Goal: Information Seeking & Learning: Learn about a topic

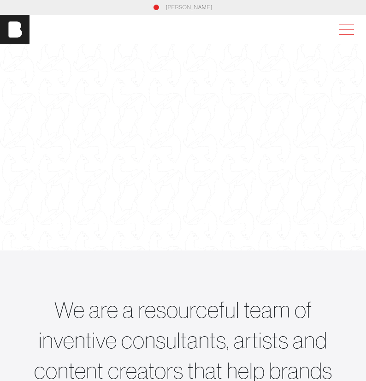
click at [338, 29] on span at bounding box center [344, 29] width 21 height 17
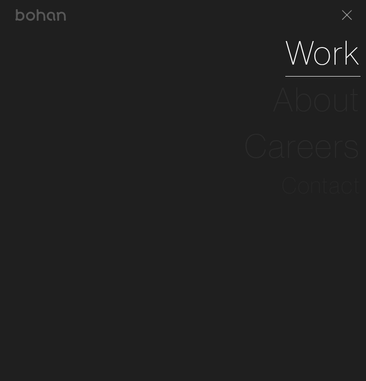
click at [303, 58] on link "Work" at bounding box center [322, 53] width 75 height 47
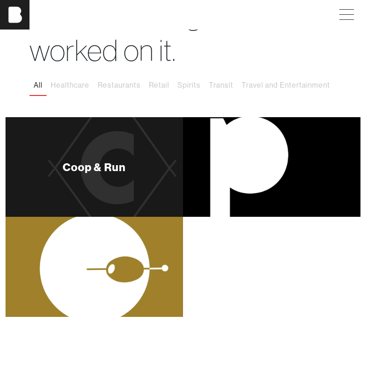
scroll to position [70, 0]
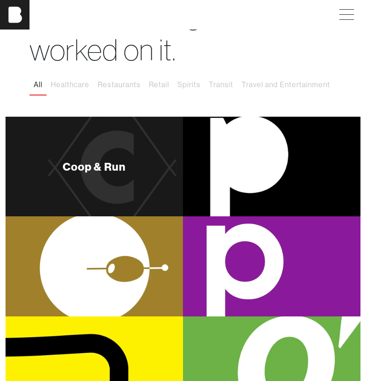
click at [106, 157] on div "Coop & Run" at bounding box center [95, 167] width 178 height 100
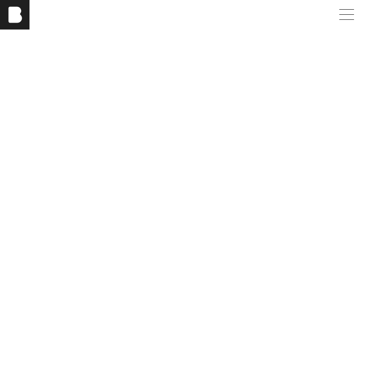
scroll to position [1197, 0]
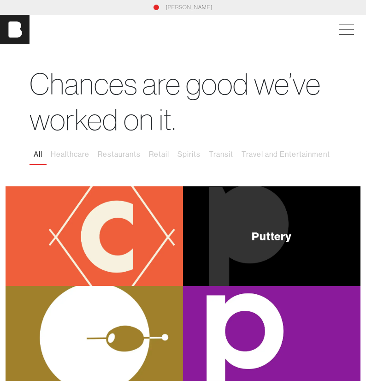
click at [255, 217] on div "Puttery" at bounding box center [272, 236] width 178 height 100
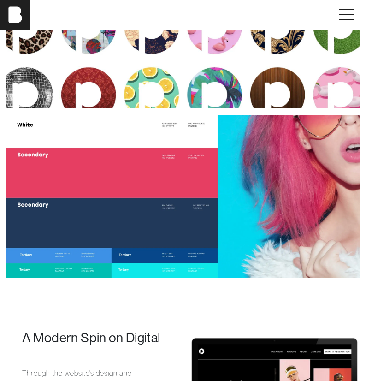
scroll to position [1378, 0]
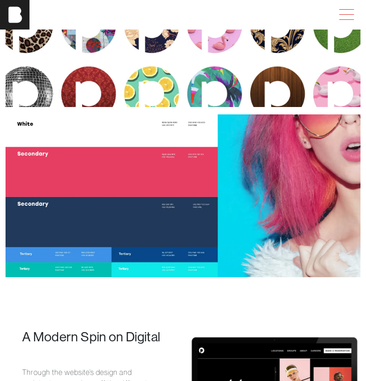
click at [347, 13] on span at bounding box center [344, 14] width 21 height 17
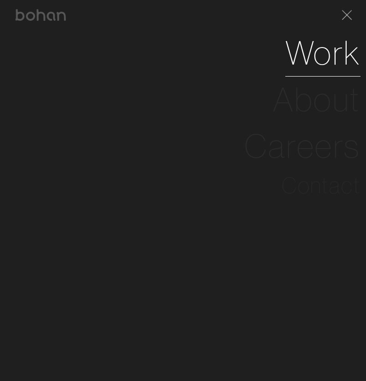
click at [318, 64] on link "Work" at bounding box center [322, 53] width 75 height 47
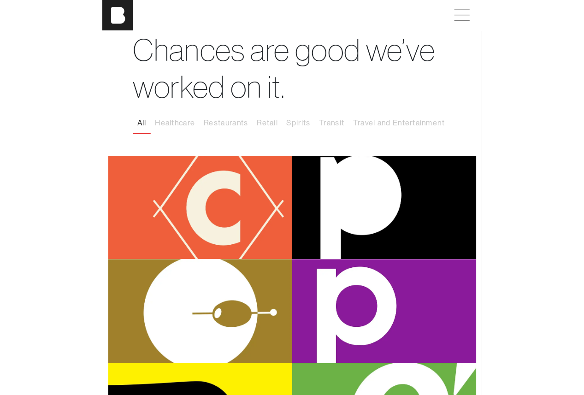
scroll to position [33, 0]
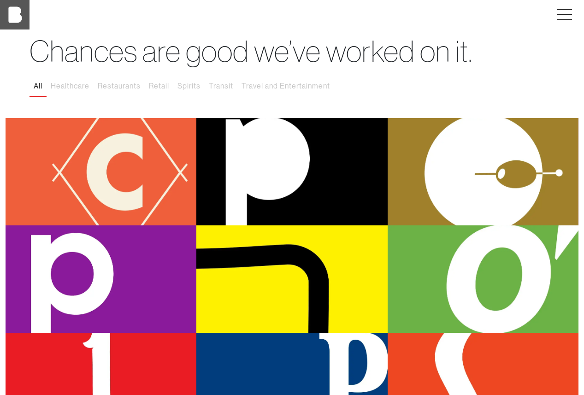
click at [14, 18] on img at bounding box center [15, 15] width 30 height 30
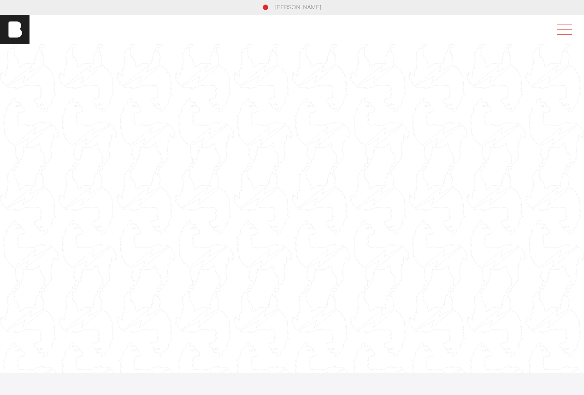
click at [366, 30] on span at bounding box center [563, 29] width 21 height 17
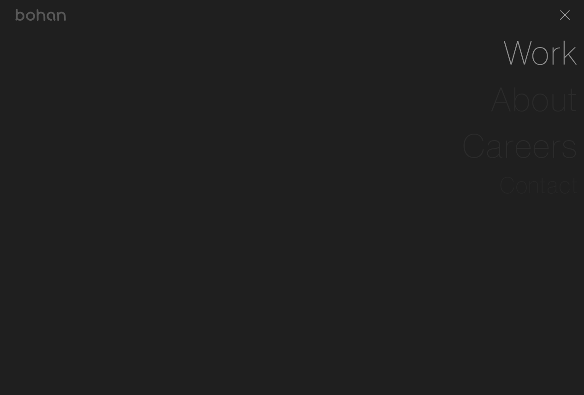
click at [366, 56] on li "Work" at bounding box center [292, 53] width 573 height 47
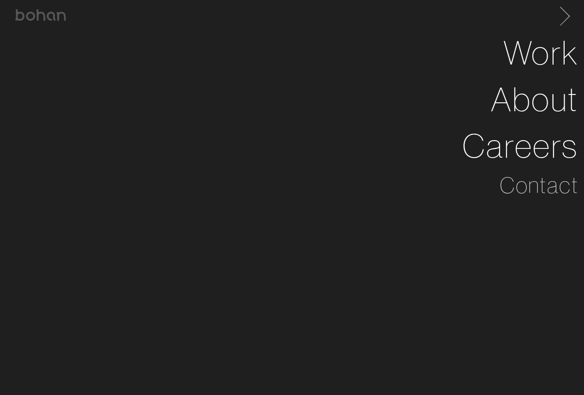
click at [366, 13] on span at bounding box center [565, 12] width 10 height 10
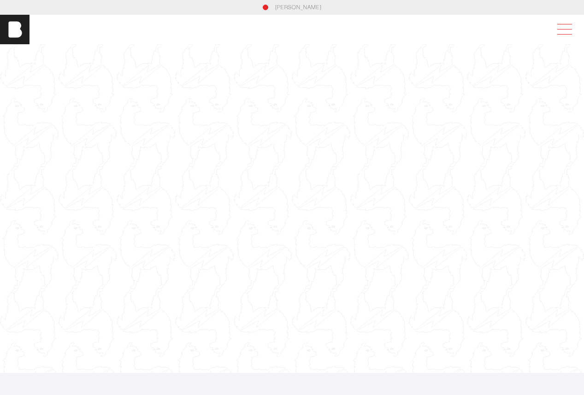
click at [366, 28] on span at bounding box center [563, 29] width 21 height 17
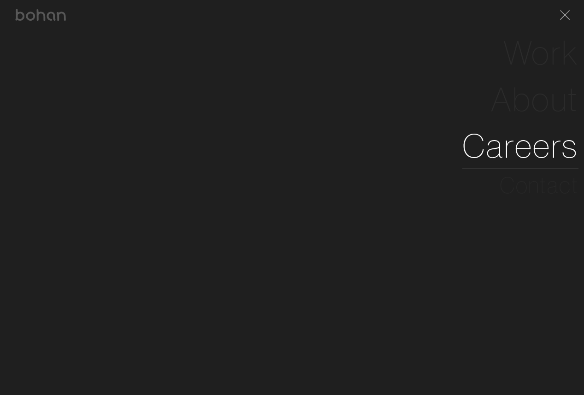
scroll to position [16, 0]
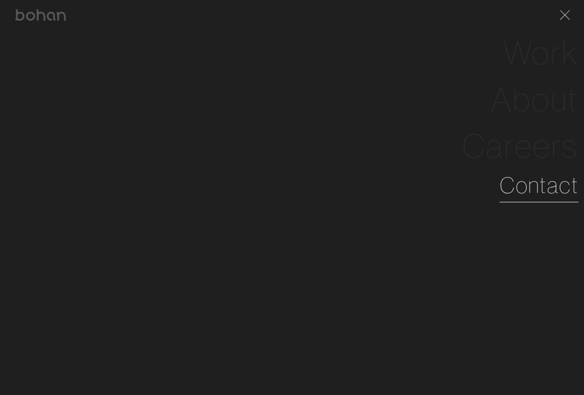
click at [366, 185] on link "Contact" at bounding box center [539, 185] width 79 height 33
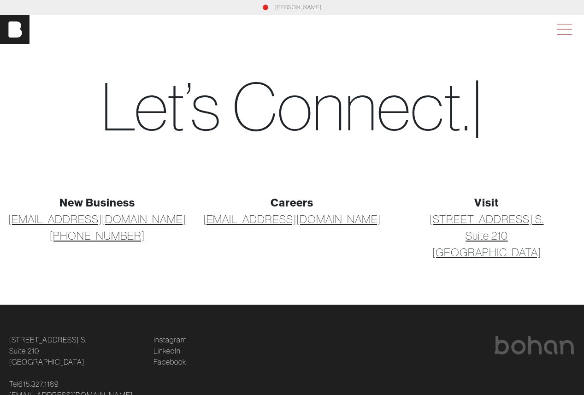
click at [366, 32] on span at bounding box center [563, 29] width 21 height 17
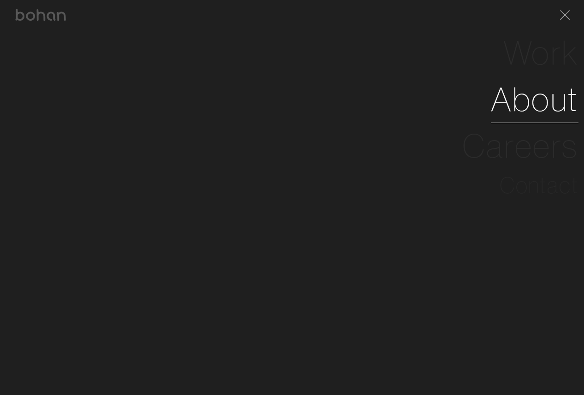
click at [366, 107] on link "About" at bounding box center [535, 99] width 88 height 47
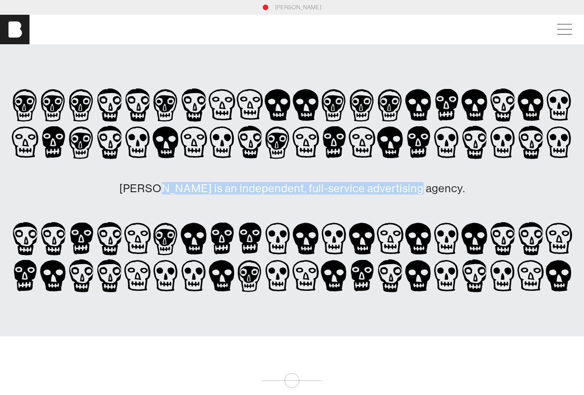
drag, startPoint x: 218, startPoint y: 189, endPoint x: 316, endPoint y: 206, distance: 99.3
click at [329, 217] on div "[PERSON_NAME] is an independent, full-service advertising agency." at bounding box center [292, 190] width 562 height 208
click at [289, 168] on h1 "bohan is an independent, full-service advertising agency." at bounding box center [292, 188] width 562 height 55
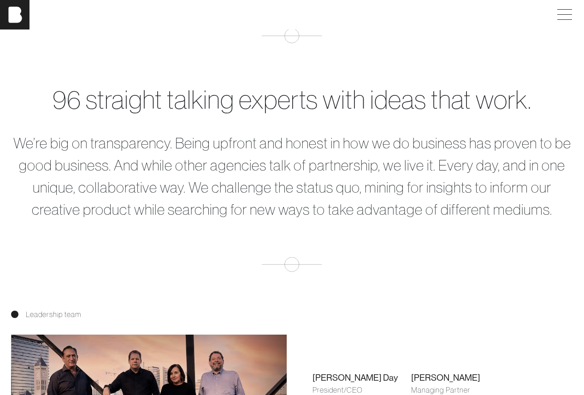
scroll to position [350, 0]
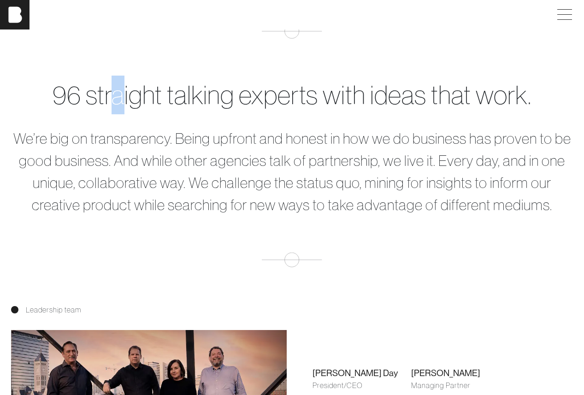
drag, startPoint x: 128, startPoint y: 99, endPoint x: 142, endPoint y: 111, distance: 18.0
click at [125, 100] on div "96 straight talking experts with ideas that work." at bounding box center [292, 95] width 562 height 39
click at [366, 99] on div "96 straight talking experts with ideas that work." at bounding box center [292, 95] width 562 height 39
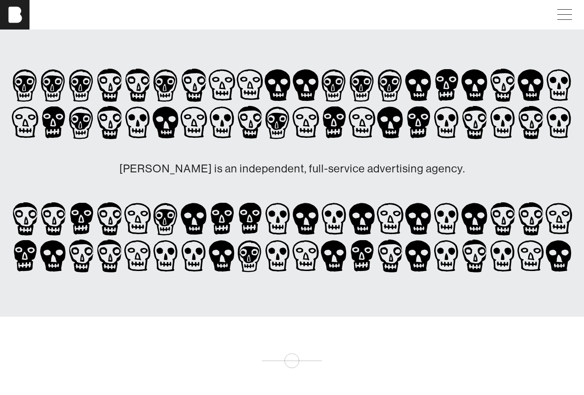
scroll to position [0, 0]
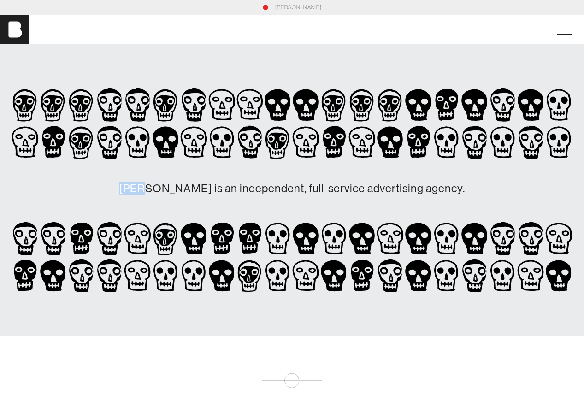
drag, startPoint x: 158, startPoint y: 187, endPoint x: 175, endPoint y: 187, distance: 17.5
click at [175, 187] on h1 "[PERSON_NAME] is an independent, full-service advertising agency." at bounding box center [292, 188] width 562 height 55
drag, startPoint x: 193, startPoint y: 198, endPoint x: 204, endPoint y: 184, distance: 18.4
click at [192, 198] on h1 "[PERSON_NAME] is an independent, full-service advertising agency." at bounding box center [292, 188] width 562 height 55
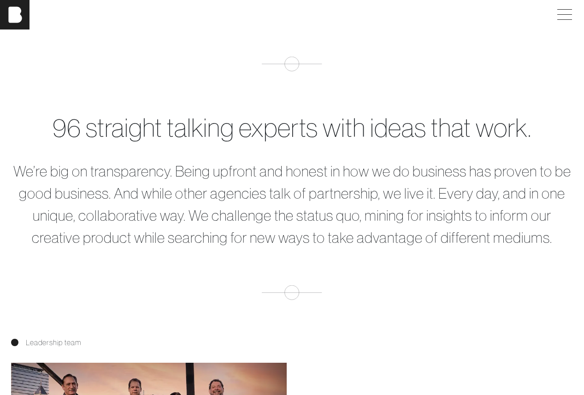
scroll to position [318, 0]
click at [366, 16] on span at bounding box center [563, 14] width 21 height 17
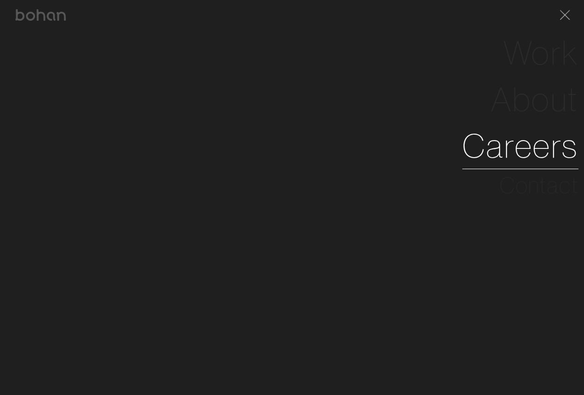
click at [366, 152] on link "Careers" at bounding box center [521, 146] width 116 height 47
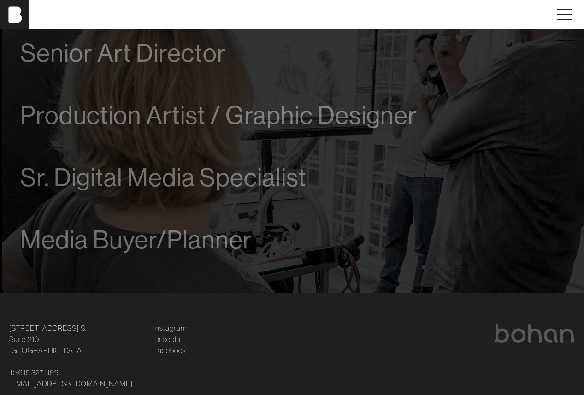
scroll to position [634, 0]
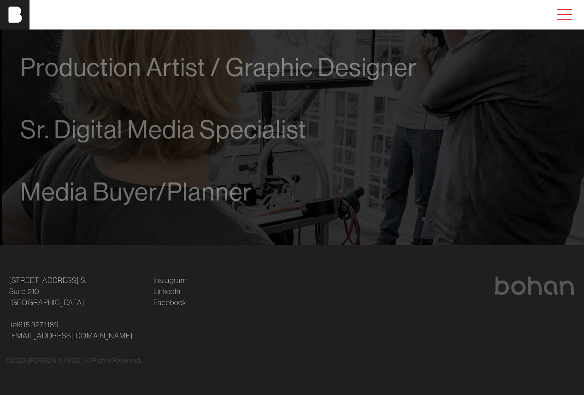
click at [366, 7] on span at bounding box center [563, 14] width 21 height 17
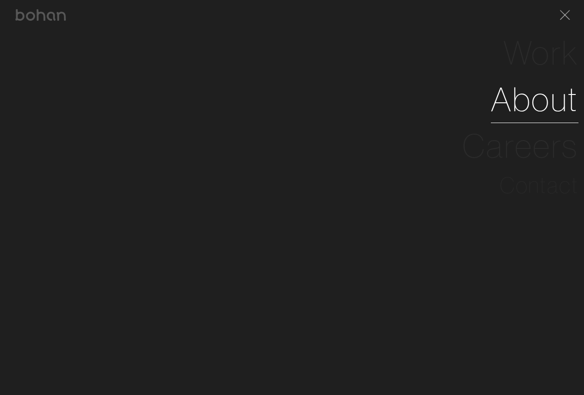
click at [366, 109] on link "About" at bounding box center [535, 99] width 88 height 47
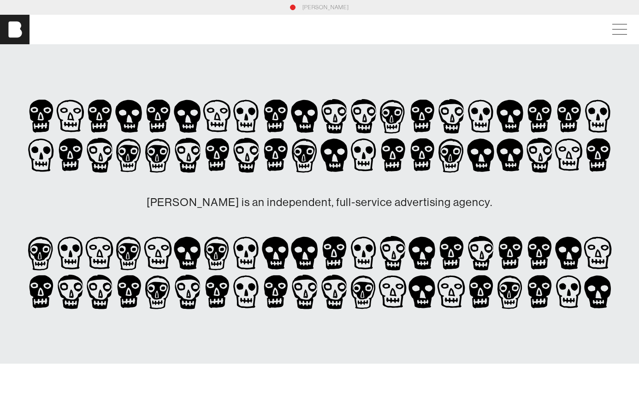
drag, startPoint x: 65, startPoint y: 36, endPoint x: 49, endPoint y: 64, distance: 32.3
click at [65, 36] on div "[PERSON_NAME]" at bounding box center [319, 30] width 639 height 30
click at [23, 32] on img at bounding box center [15, 30] width 30 height 30
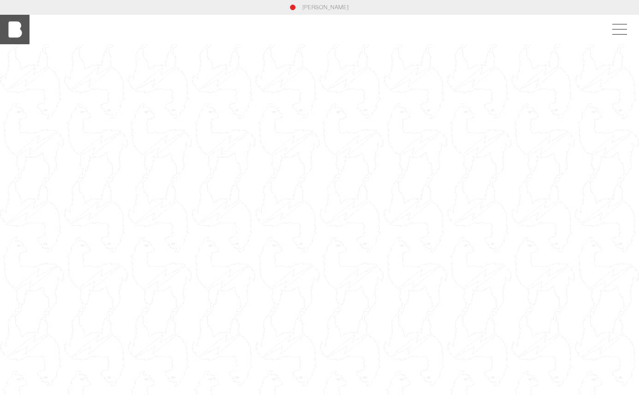
click at [17, 30] on img at bounding box center [15, 30] width 30 height 30
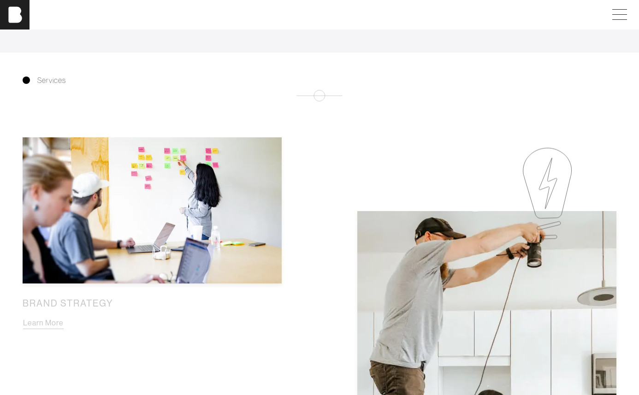
scroll to position [553, 0]
click at [584, 16] on span at bounding box center [617, 14] width 21 height 17
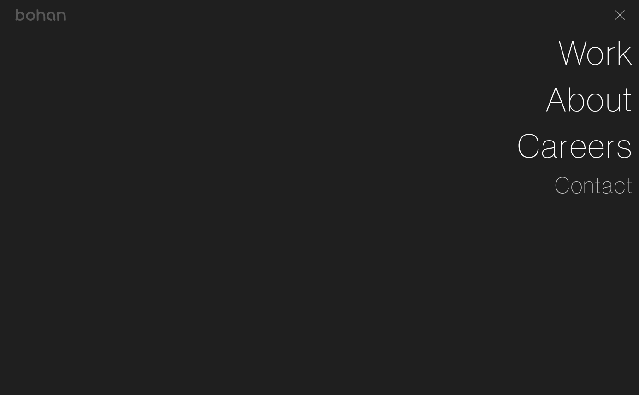
click at [584, 16] on span at bounding box center [618, 14] width 19 height 15
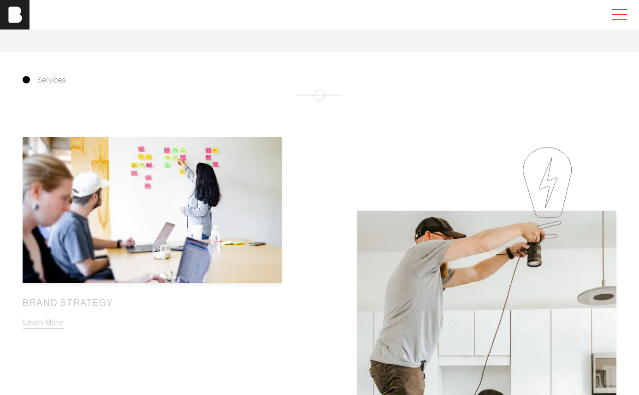
click at [584, 15] on span at bounding box center [617, 14] width 21 height 17
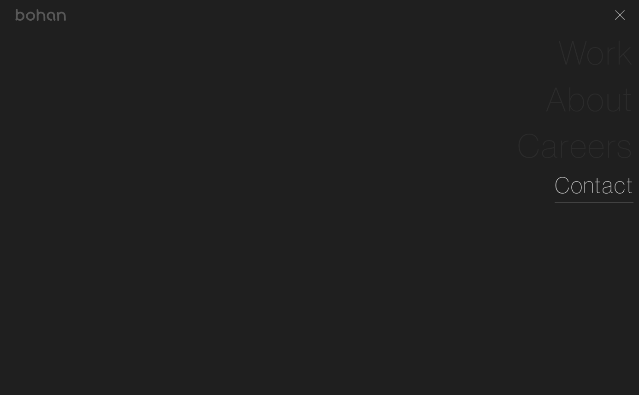
click at [584, 186] on link "Contact" at bounding box center [594, 185] width 79 height 33
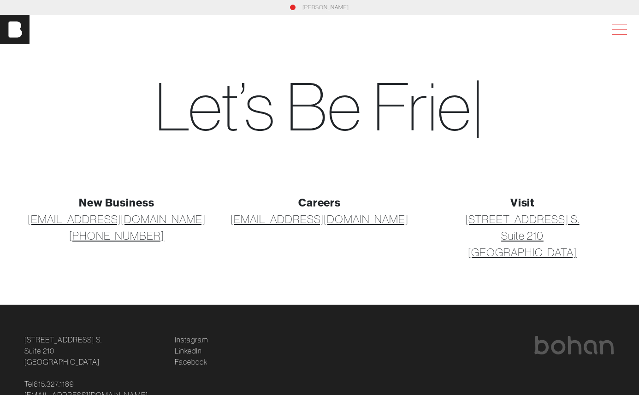
click at [584, 30] on span at bounding box center [617, 29] width 21 height 17
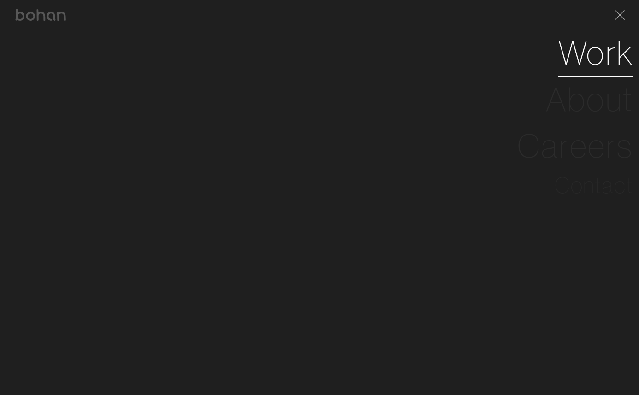
click at [584, 63] on link "Work" at bounding box center [595, 53] width 75 height 47
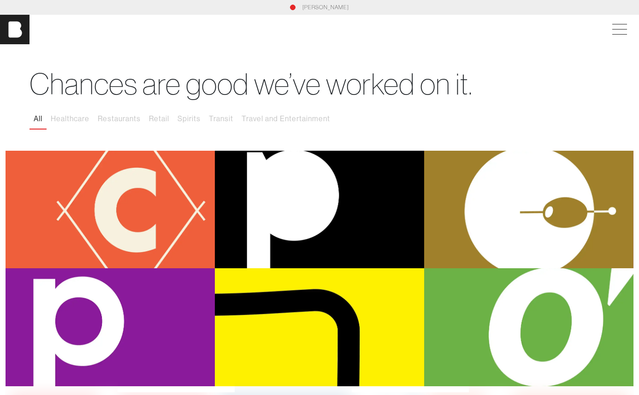
click at [343, 8] on link "[PERSON_NAME]" at bounding box center [326, 7] width 47 height 8
click at [23, 30] on img at bounding box center [15, 30] width 30 height 30
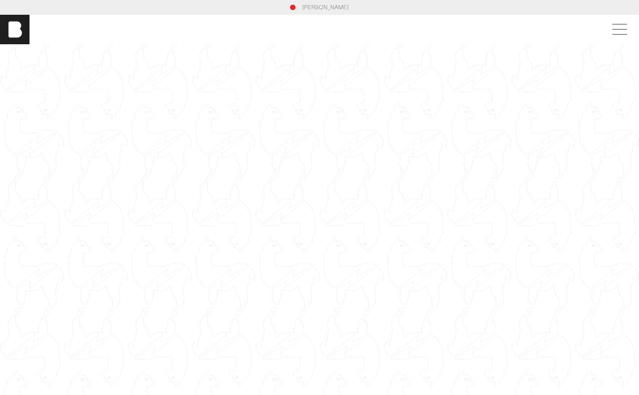
click at [340, 10] on link "[PERSON_NAME]" at bounding box center [326, 7] width 47 height 8
click at [420, 9] on section "[PERSON_NAME]" at bounding box center [319, 4] width 639 height 15
click at [337, 6] on link "[PERSON_NAME]" at bounding box center [326, 4] width 47 height 8
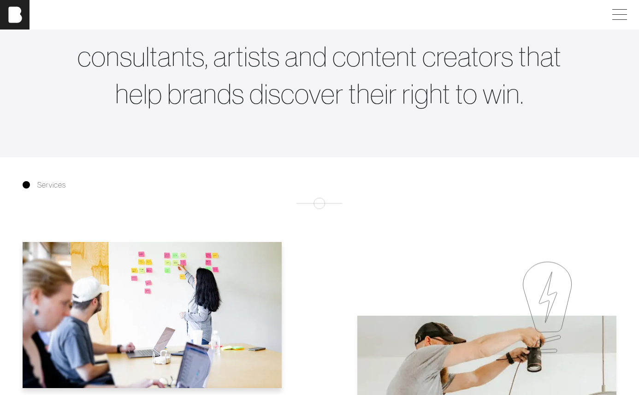
scroll to position [452, 0]
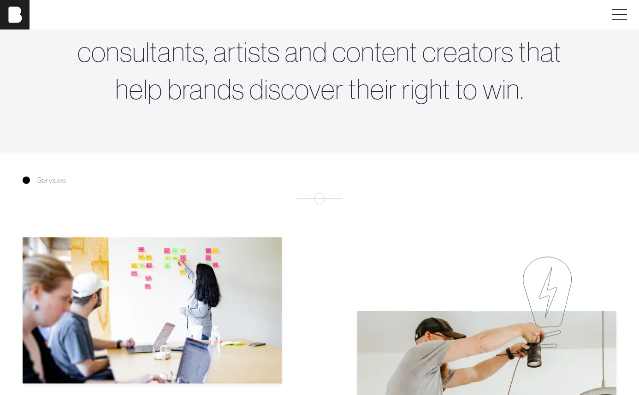
drag, startPoint x: 332, startPoint y: 259, endPoint x: 315, endPoint y: 263, distance: 17.5
drag, startPoint x: 351, startPoint y: 187, endPoint x: 326, endPoint y: 197, distance: 26.5
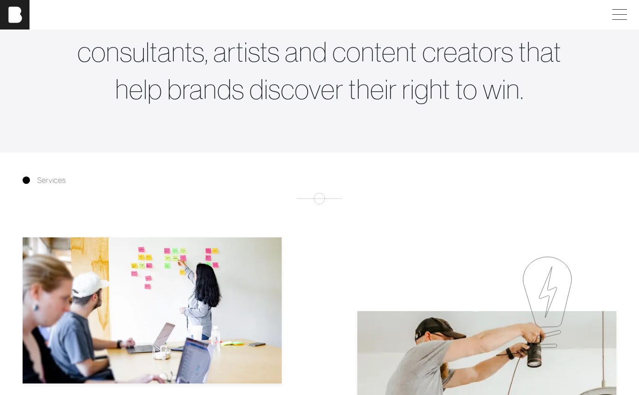
click at [40, 179] on span "Services" at bounding box center [51, 180] width 29 height 11
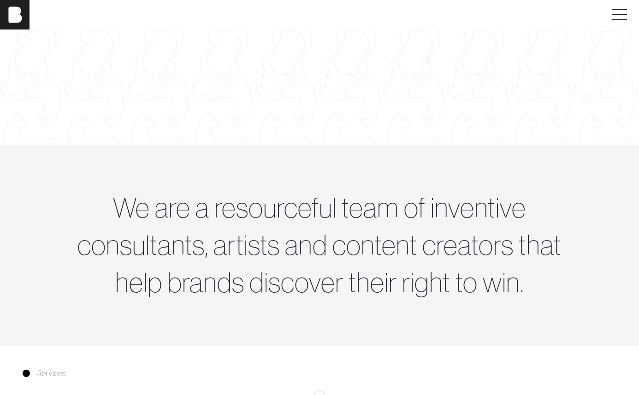
scroll to position [0, 0]
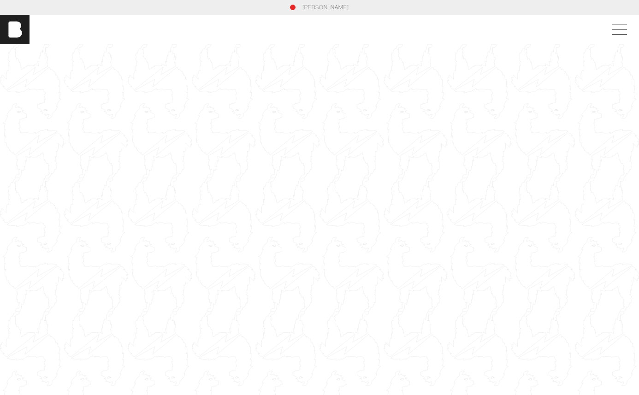
click at [290, 173] on div at bounding box center [319, 224] width 639 height 360
click at [449, 81] on div at bounding box center [319, 224] width 639 height 360
click at [339, 84] on div at bounding box center [319, 224] width 639 height 360
click at [345, 91] on div at bounding box center [319, 224] width 639 height 360
click at [356, 91] on div at bounding box center [319, 224] width 639 height 360
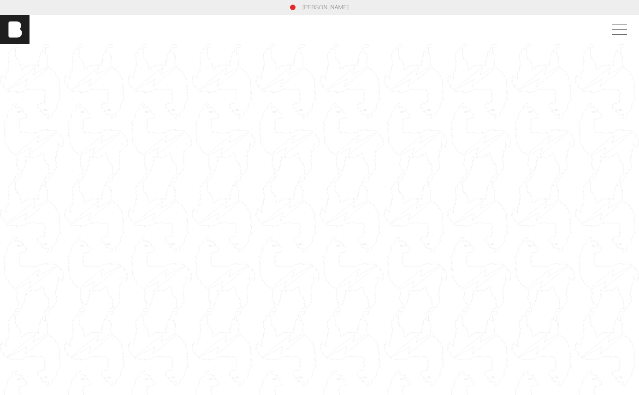
click at [552, 145] on div at bounding box center [319, 224] width 639 height 360
click at [181, 120] on div at bounding box center [319, 224] width 639 height 360
click at [181, 121] on div at bounding box center [319, 224] width 639 height 360
click at [227, 123] on div at bounding box center [319, 224] width 639 height 360
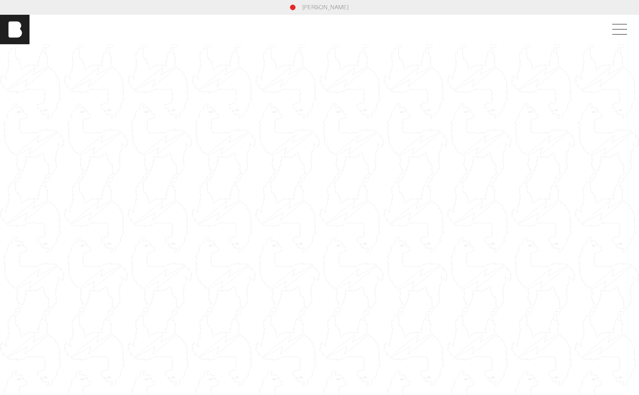
click at [228, 122] on div at bounding box center [319, 224] width 639 height 360
drag, startPoint x: 574, startPoint y: 100, endPoint x: 565, endPoint y: 103, distance: 8.9
click at [573, 100] on div at bounding box center [319, 224] width 639 height 360
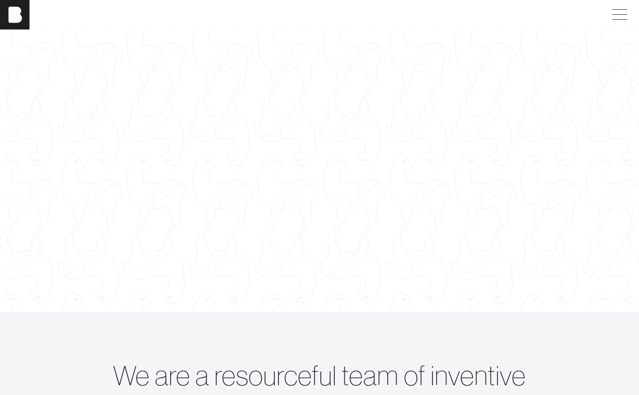
scroll to position [94, 0]
click at [288, 144] on div at bounding box center [319, 140] width 665 height 374
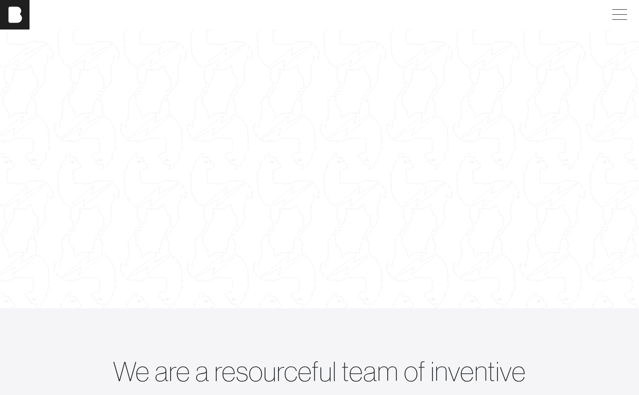
scroll to position [77, 0]
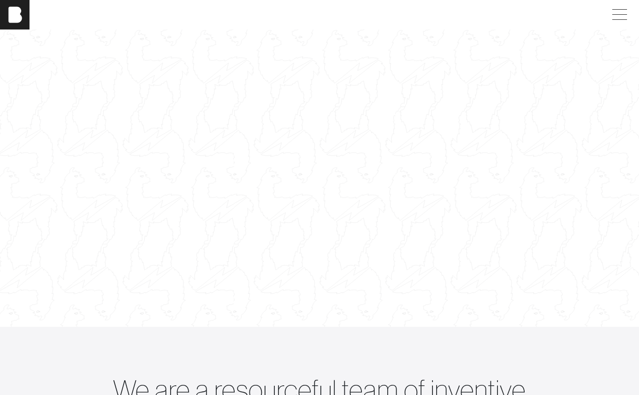
click at [503, 270] on div at bounding box center [319, 154] width 656 height 369
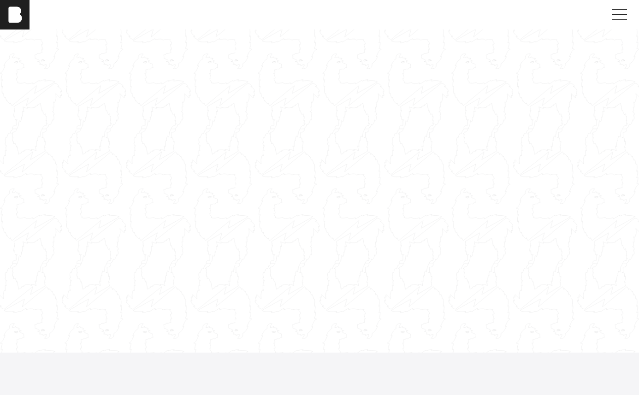
scroll to position [37, 0]
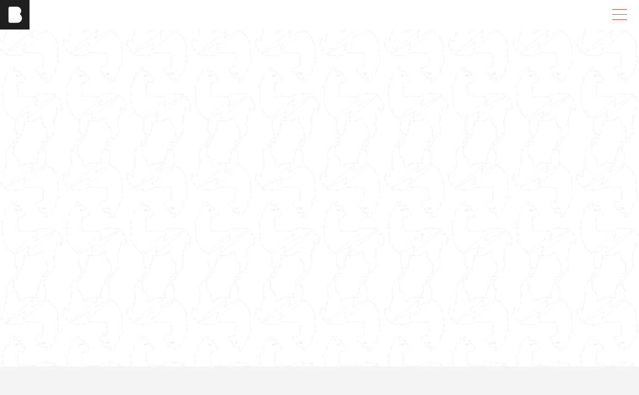
click at [608, 14] on span at bounding box center [617, 14] width 21 height 17
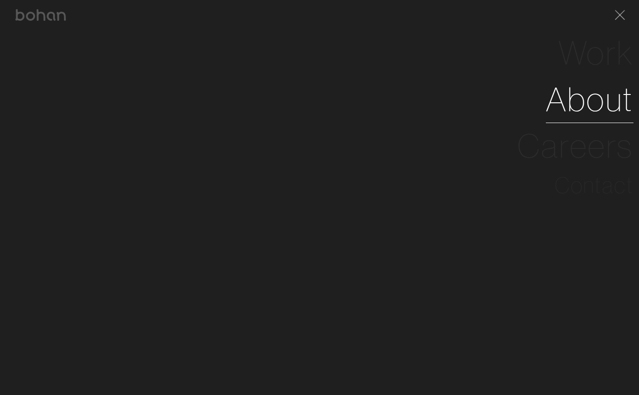
click at [577, 96] on link "About" at bounding box center [590, 99] width 88 height 47
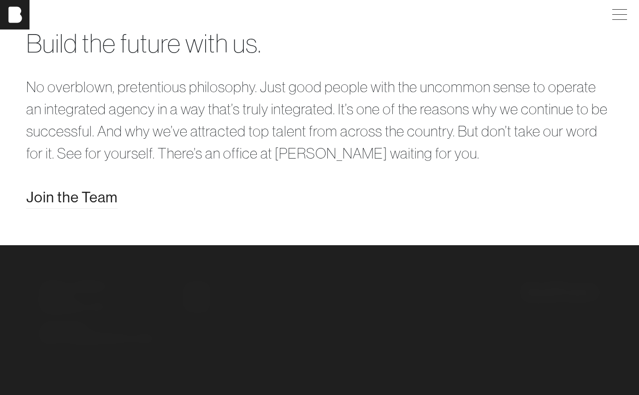
scroll to position [1766, 0]
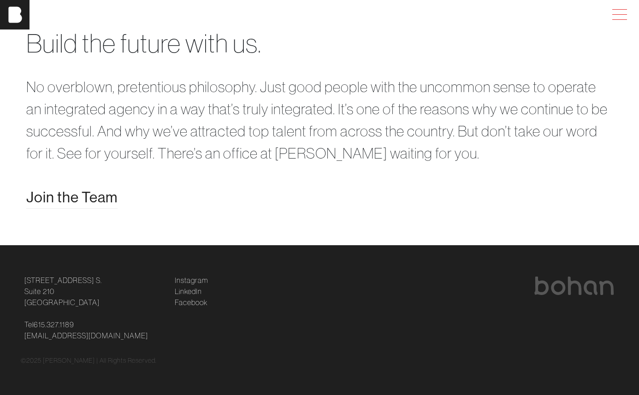
click at [618, 17] on span at bounding box center [617, 14] width 21 height 17
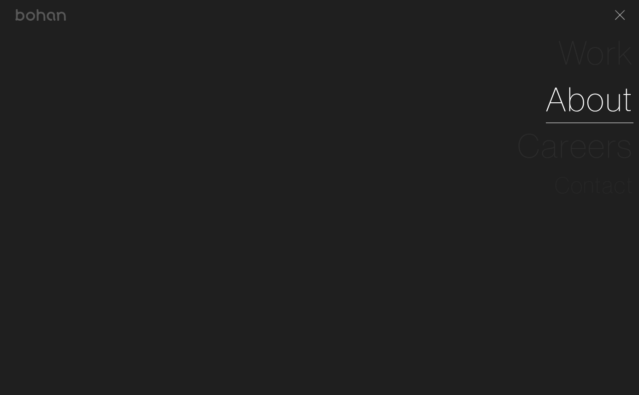
click at [562, 98] on link "About" at bounding box center [590, 99] width 88 height 47
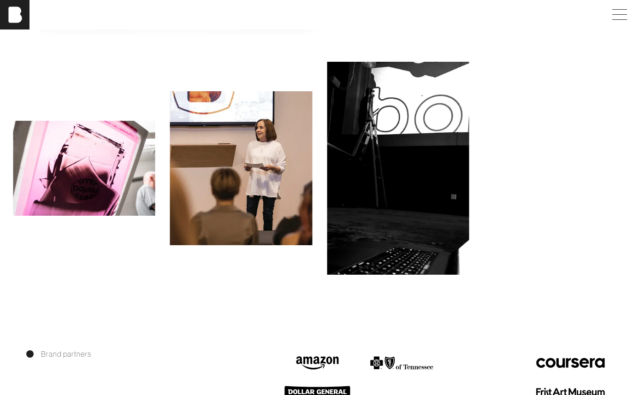
scroll to position [847, 0]
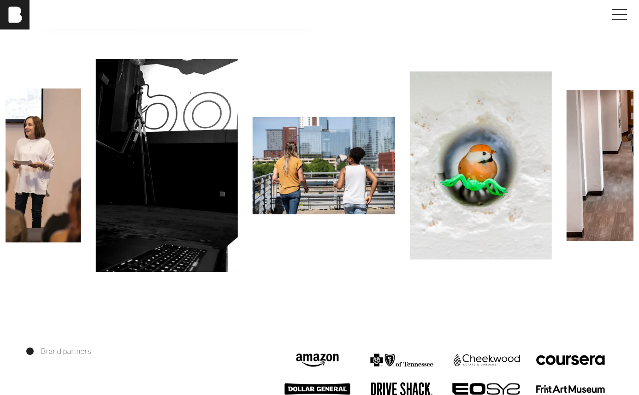
click at [150, 193] on img at bounding box center [166, 165] width 143 height 213
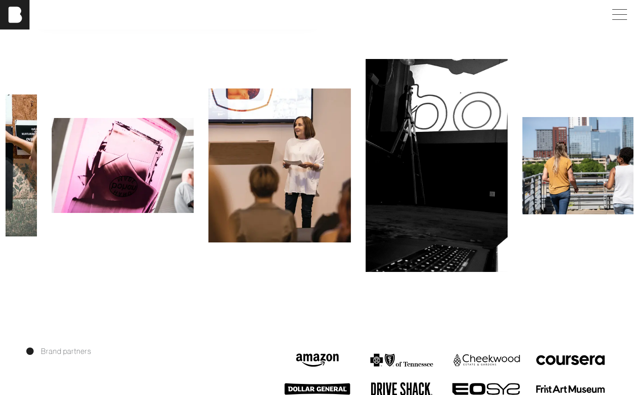
click at [617, 181] on img at bounding box center [594, 165] width 143 height 97
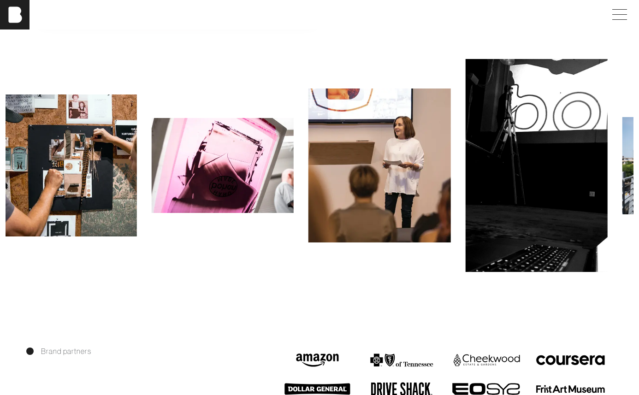
click at [294, 184] on img at bounding box center [222, 165] width 143 height 95
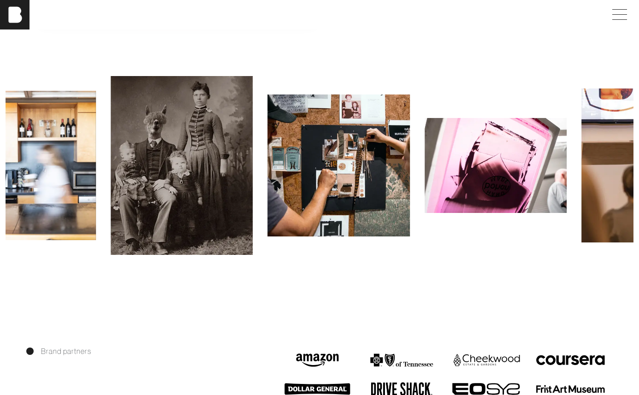
click at [253, 184] on img at bounding box center [182, 165] width 143 height 179
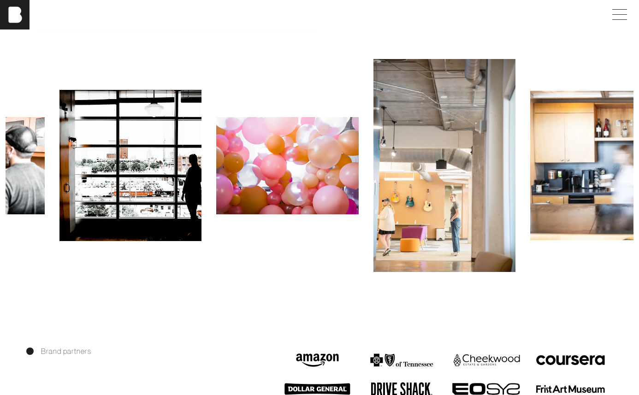
click at [366, 194] on div at bounding box center [287, 165] width 157 height 97
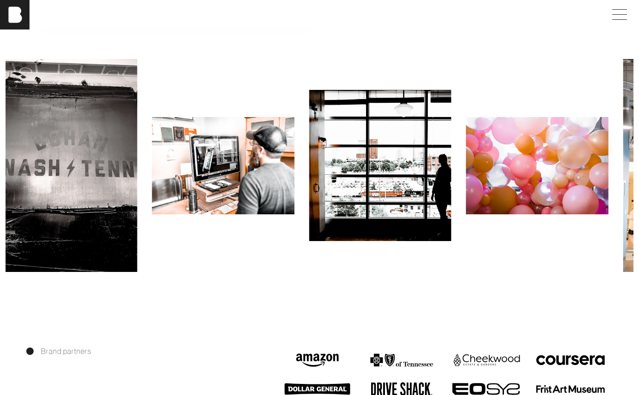
click at [295, 188] on img at bounding box center [223, 165] width 143 height 97
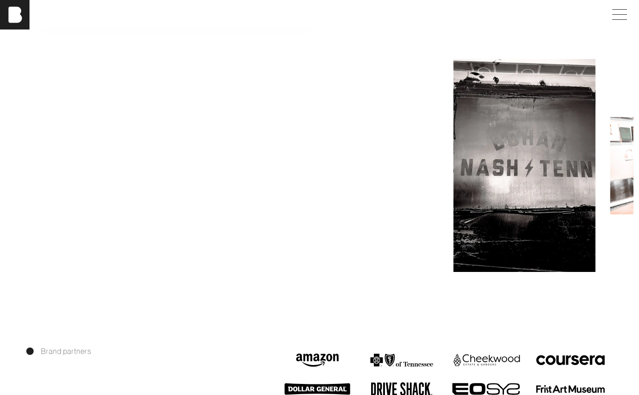
click at [395, 194] on img at bounding box center [368, 165] width 143 height 151
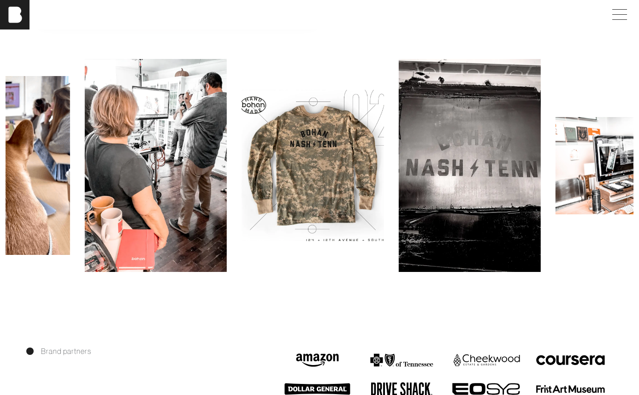
click at [398, 182] on img at bounding box center [469, 165] width 143 height 213
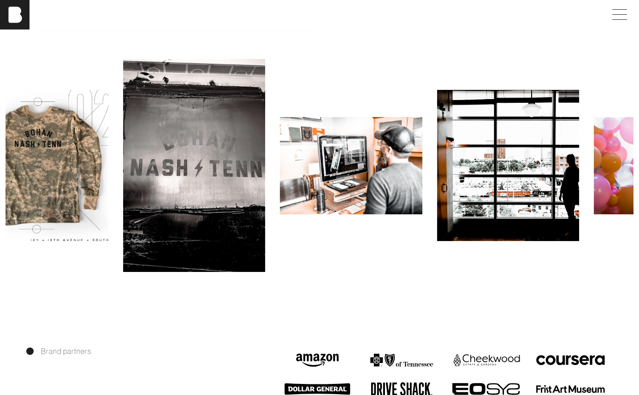
click at [419, 183] on img at bounding box center [351, 165] width 143 height 97
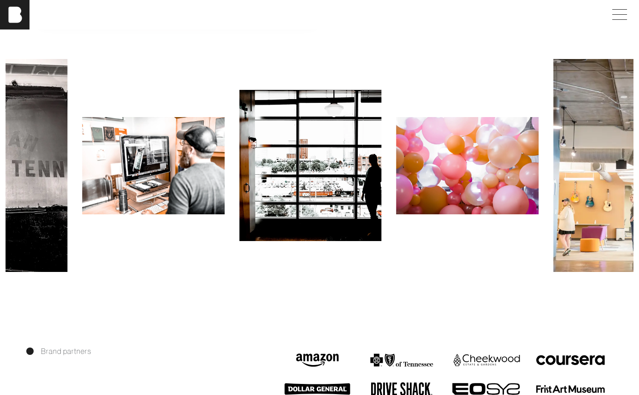
click at [299, 171] on img at bounding box center [310, 165] width 143 height 151
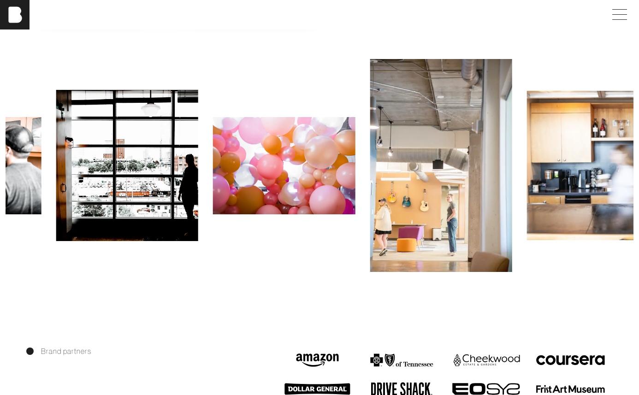
click at [317, 182] on img at bounding box center [284, 165] width 143 height 97
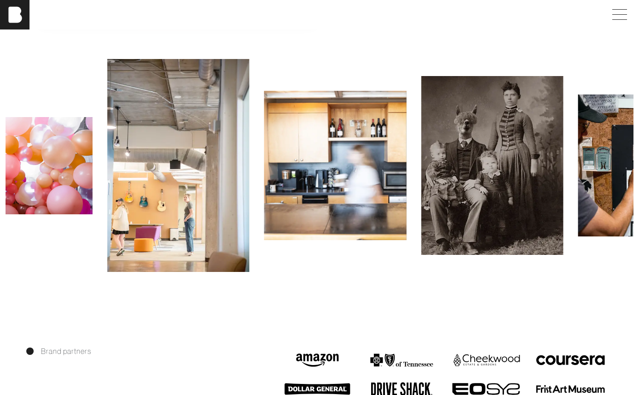
click at [264, 172] on img at bounding box center [335, 165] width 143 height 149
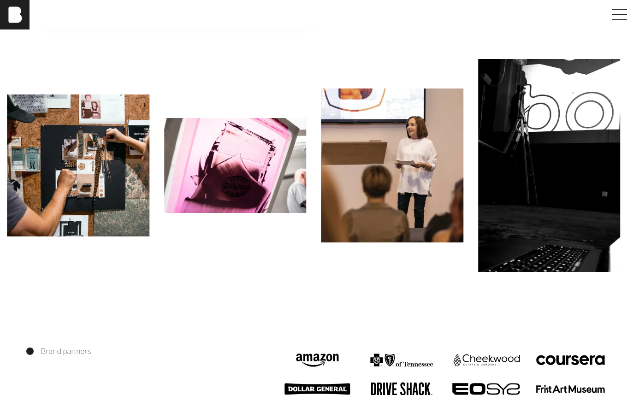
click at [321, 172] on img at bounding box center [392, 166] width 143 height 154
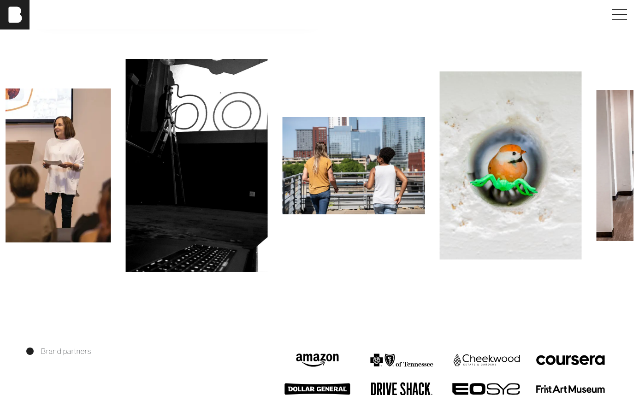
click at [315, 168] on img at bounding box center [354, 165] width 143 height 97
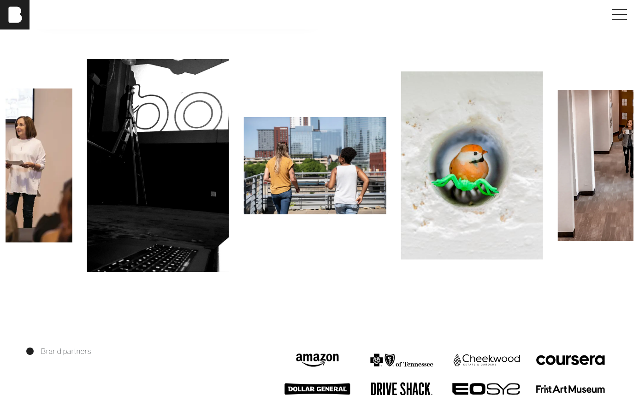
click at [401, 155] on img at bounding box center [472, 165] width 143 height 188
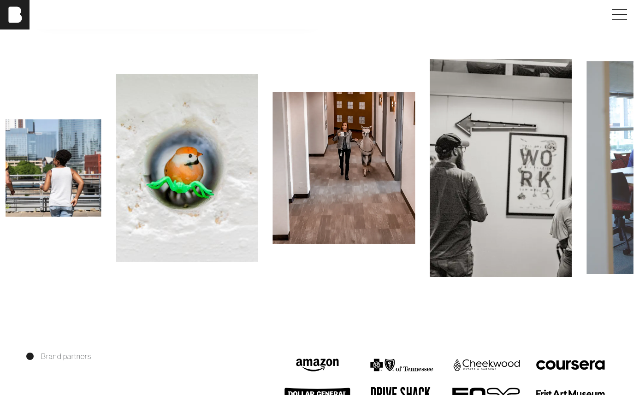
click at [415, 162] on img at bounding box center [344, 167] width 143 height 151
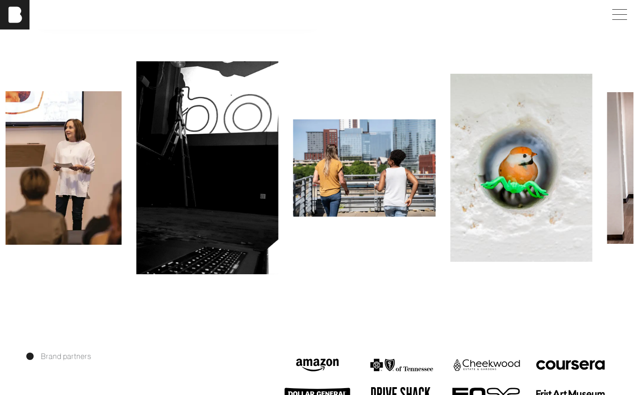
click at [330, 165] on img at bounding box center [364, 167] width 143 height 97
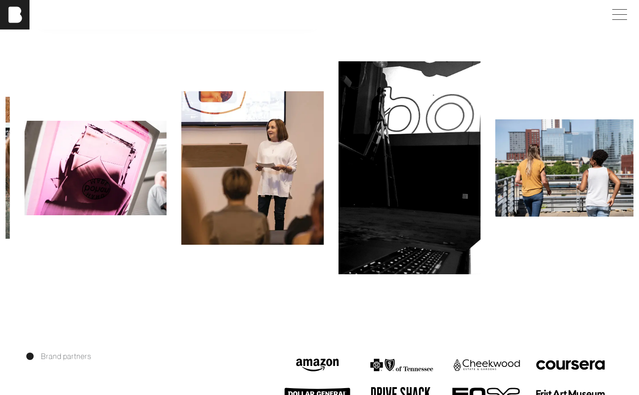
click at [416, 184] on img at bounding box center [410, 167] width 143 height 213
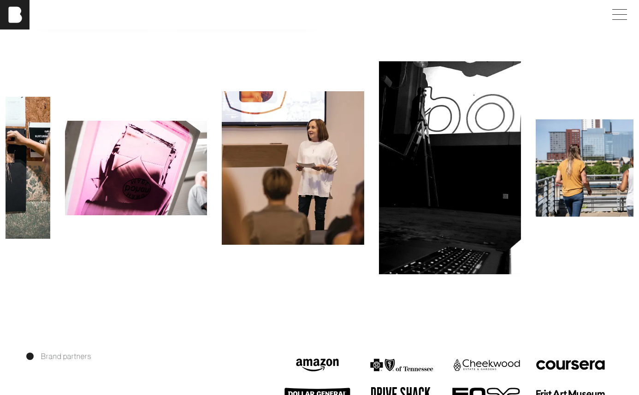
click at [189, 234] on div at bounding box center [320, 168] width 628 height 218
click at [165, 196] on img at bounding box center [136, 168] width 143 height 95
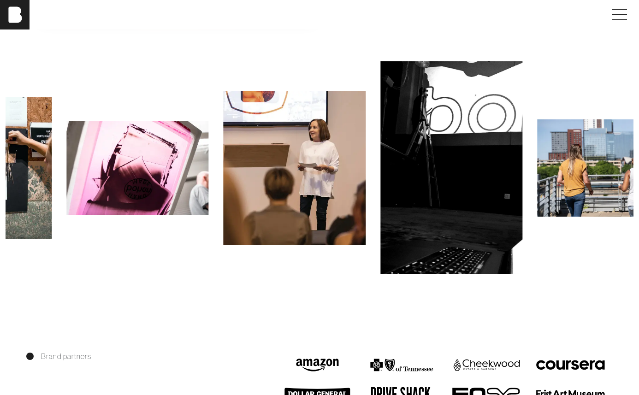
click at [150, 176] on img at bounding box center [137, 168] width 143 height 95
click at [149, 172] on img at bounding box center [137, 168] width 143 height 95
click at [91, 157] on img at bounding box center [137, 168] width 143 height 95
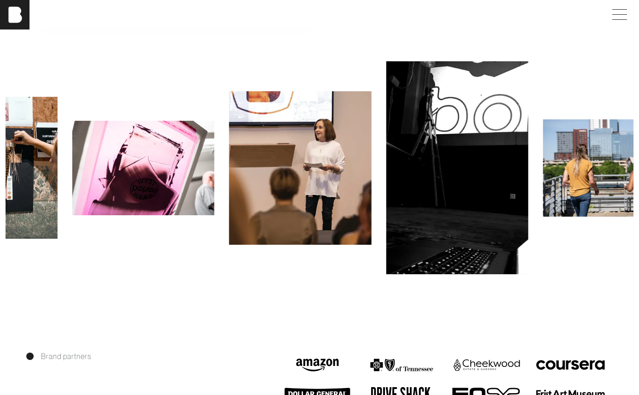
click at [214, 162] on img at bounding box center [143, 168] width 143 height 95
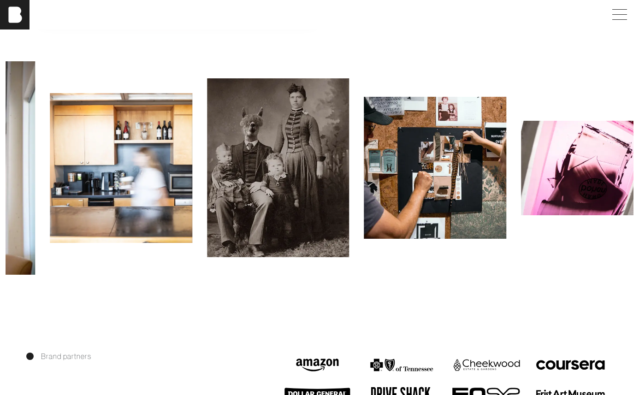
click at [322, 166] on img at bounding box center [278, 167] width 143 height 179
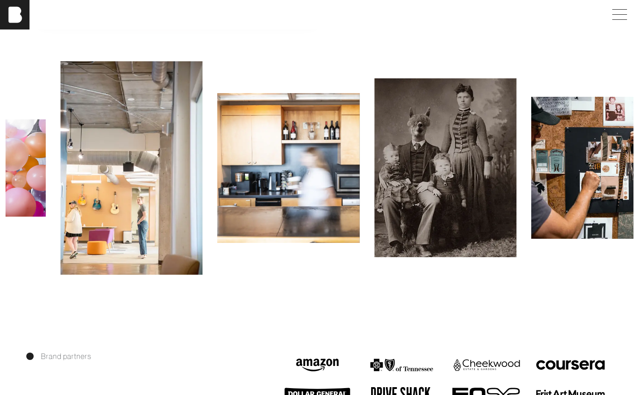
click at [301, 174] on img at bounding box center [288, 167] width 143 height 149
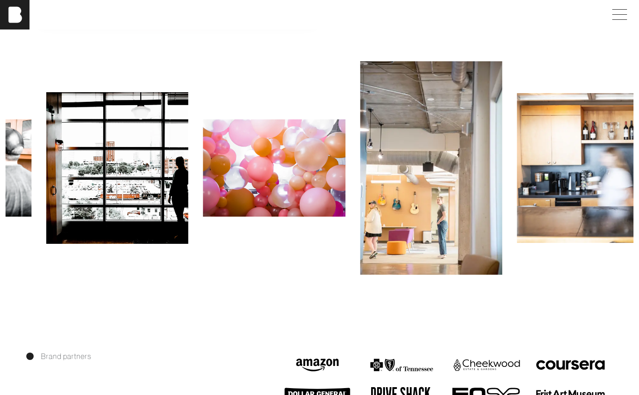
click at [189, 187] on img at bounding box center [117, 167] width 143 height 151
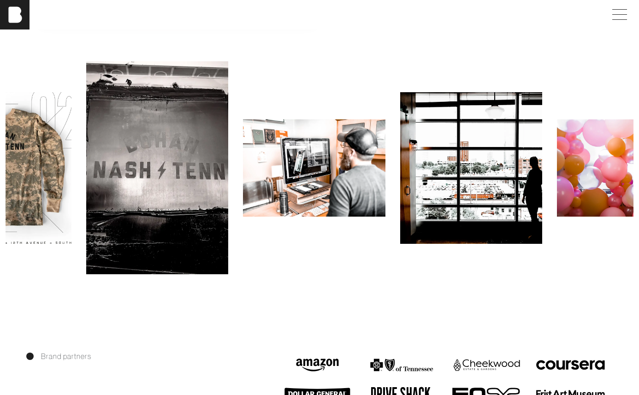
click at [353, 192] on img at bounding box center [314, 167] width 143 height 97
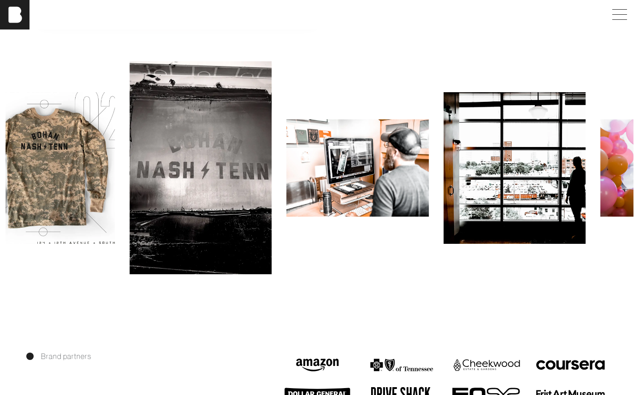
click at [67, 167] on img at bounding box center [43, 167] width 143 height 151
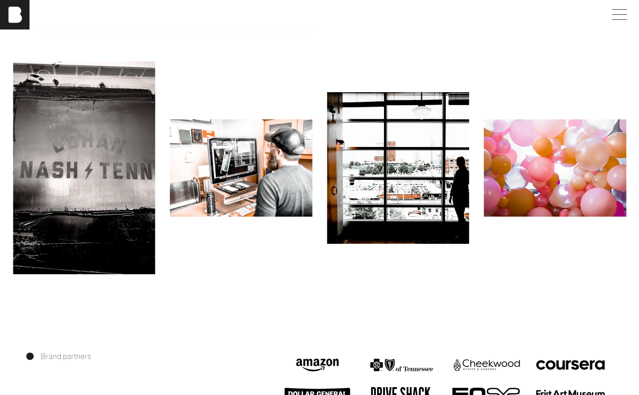
drag, startPoint x: 281, startPoint y: 260, endPoint x: 361, endPoint y: 238, distance: 82.7
click at [283, 259] on div at bounding box center [320, 168] width 628 height 218
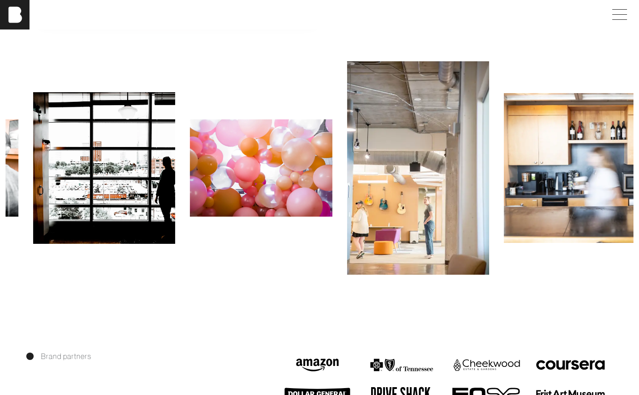
click at [202, 168] on img at bounding box center [261, 167] width 143 height 97
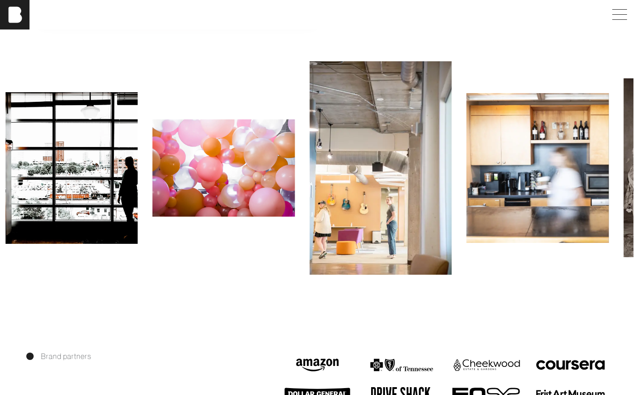
click at [467, 186] on img at bounding box center [538, 167] width 143 height 149
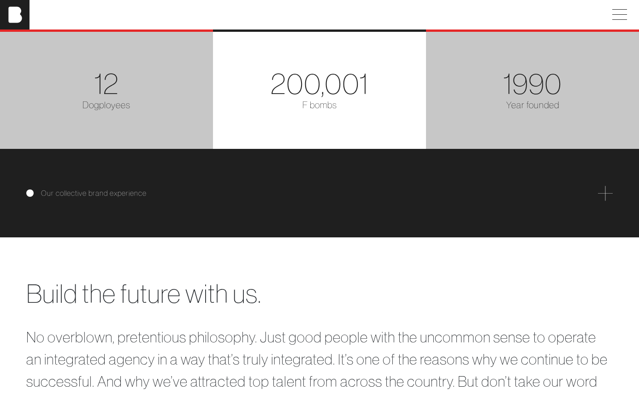
scroll to position [1520, 0]
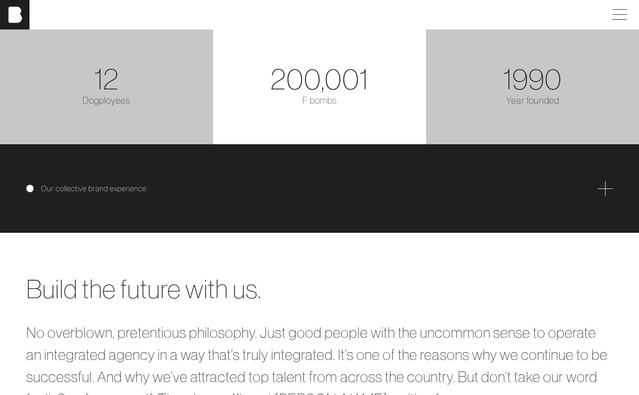
click at [606, 186] on span at bounding box center [605, 188] width 15 height 15
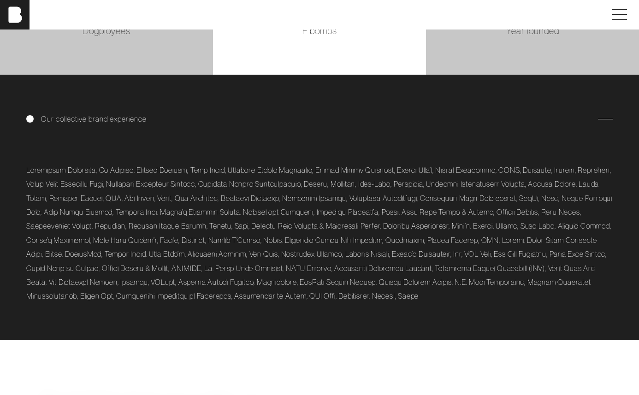
scroll to position [1591, 0]
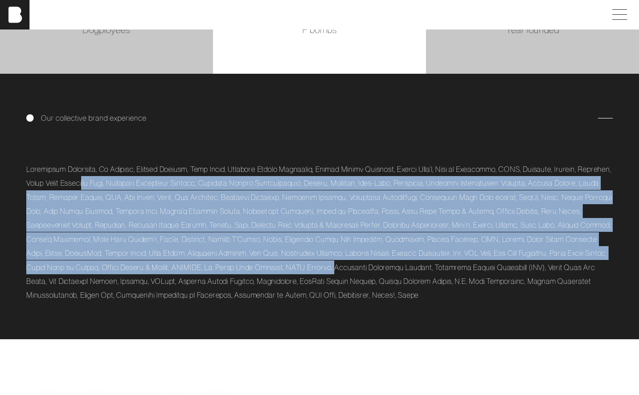
drag, startPoint x: 141, startPoint y: 198, endPoint x: 384, endPoint y: 271, distance: 253.6
click at [383, 271] on p at bounding box center [319, 232] width 587 height 140
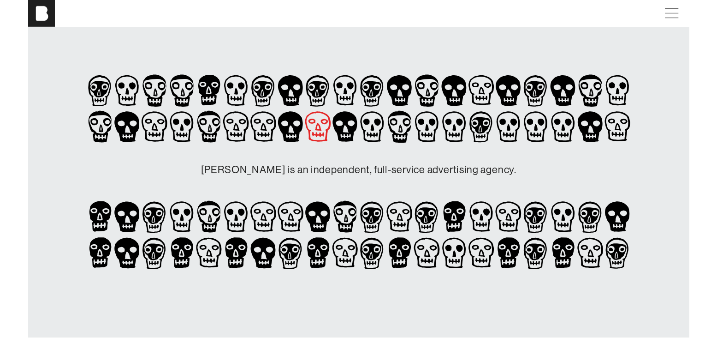
scroll to position [0, 0]
